Goal: Book appointment/travel/reservation

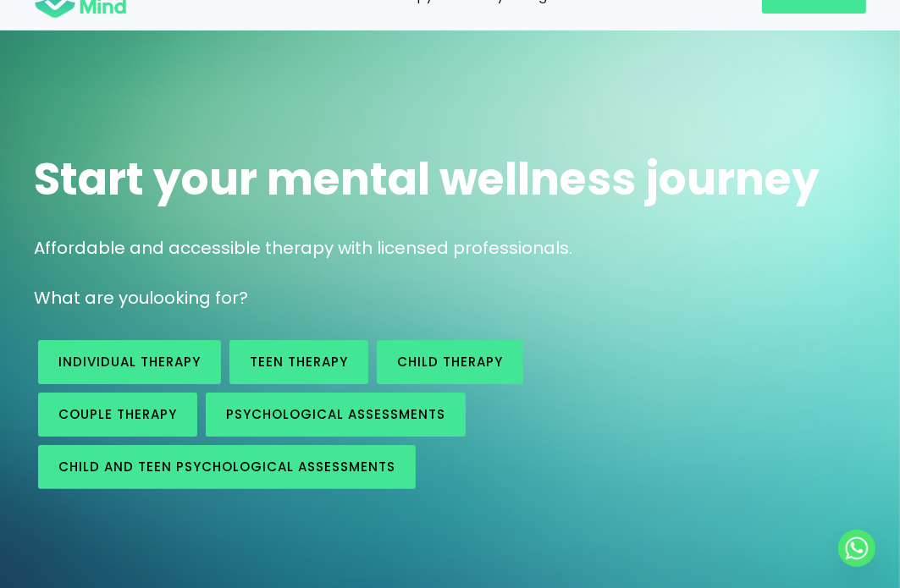
scroll to position [85, 0]
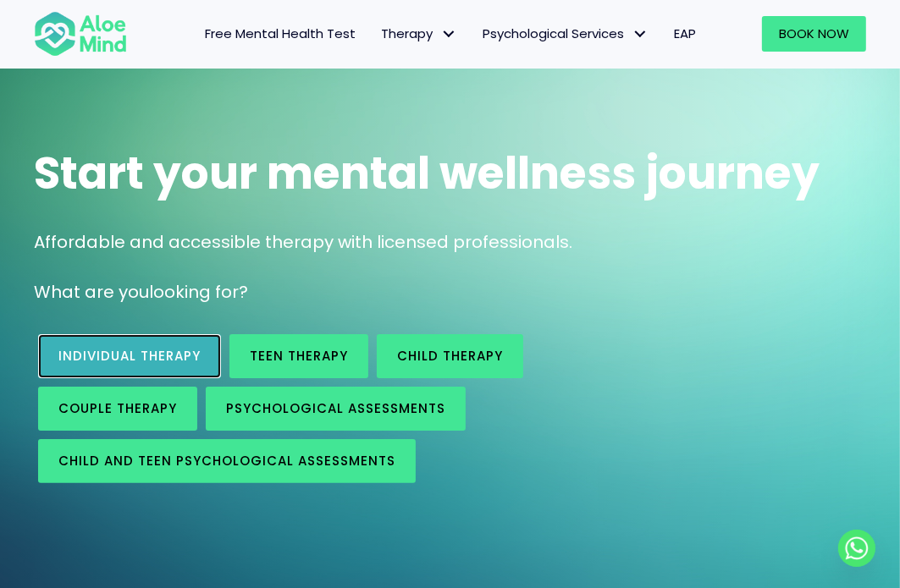
click at [152, 367] on link "Individual therapy" at bounding box center [129, 356] width 183 height 44
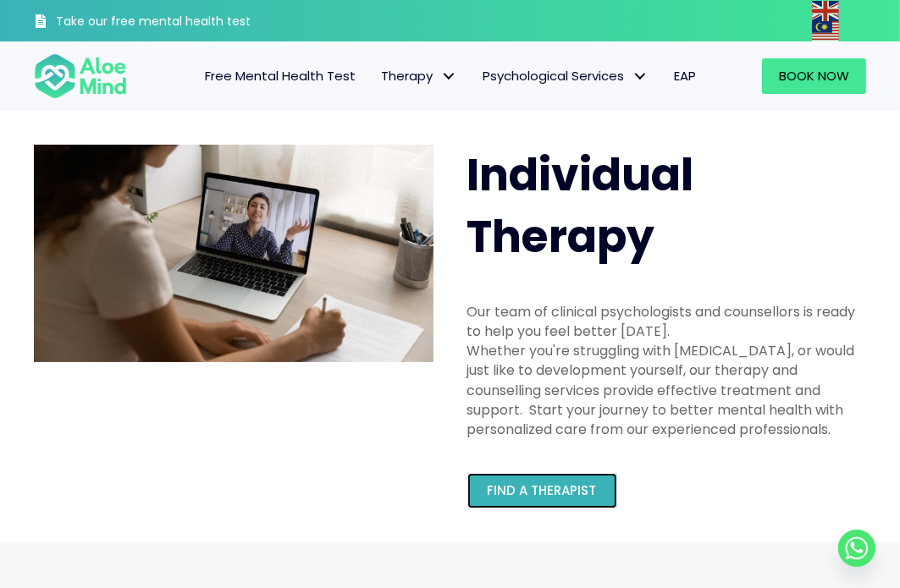
click at [582, 487] on span "Find a therapist" at bounding box center [542, 491] width 109 height 18
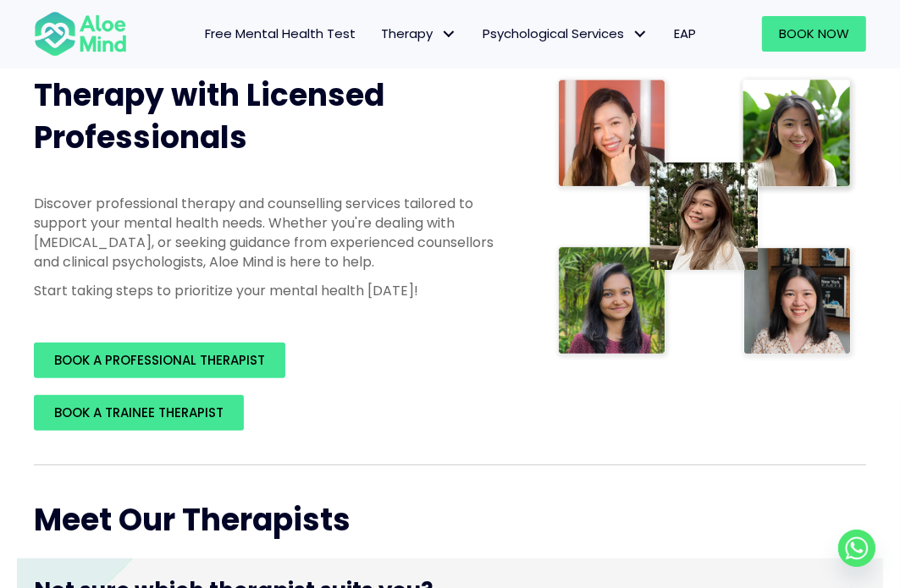
scroll to position [254, 0]
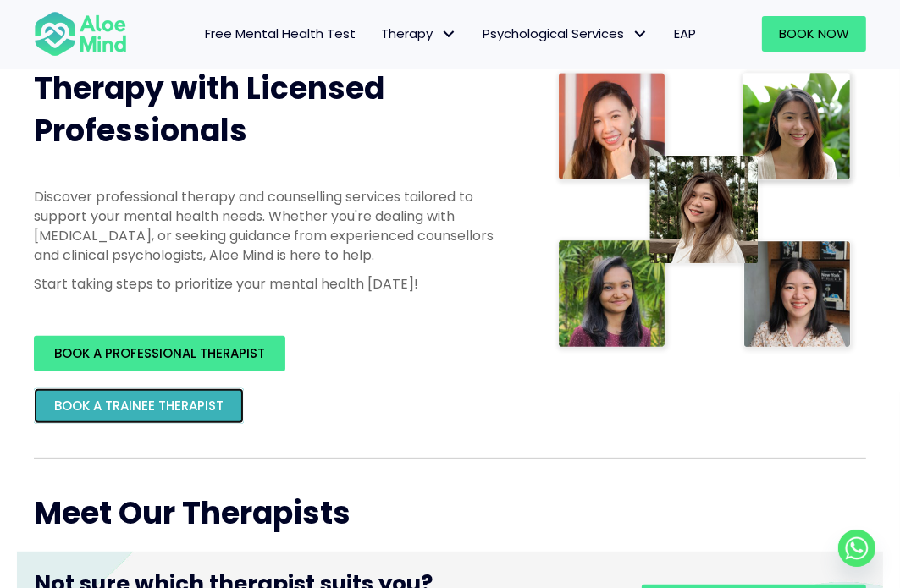
click at [141, 402] on span "BOOK A TRAINEE THERAPIST" at bounding box center [138, 406] width 169 height 18
